Goal: Task Accomplishment & Management: Manage account settings

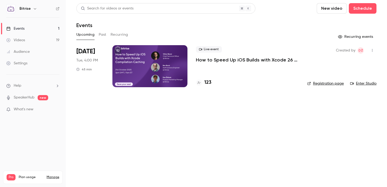
click at [215, 61] on p "How to Speed Up iOS Builds with Xcode 26 Compilation Caching" at bounding box center [247, 60] width 103 height 6
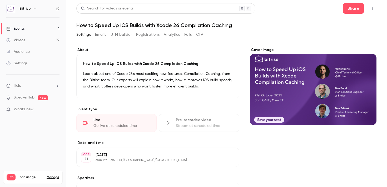
click at [153, 34] on button "Registrations" at bounding box center [147, 35] width 23 height 8
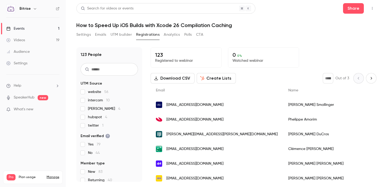
click at [82, 39] on div "Settings Emails UTM builder Registrations Analytics Polls CTA" at bounding box center [139, 36] width 127 height 11
click at [80, 35] on button "Settings" at bounding box center [83, 35] width 14 height 8
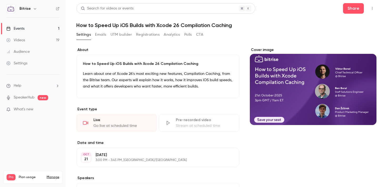
click at [147, 35] on button "Registrations" at bounding box center [147, 35] width 23 height 8
